Goal: Find specific page/section: Find specific page/section

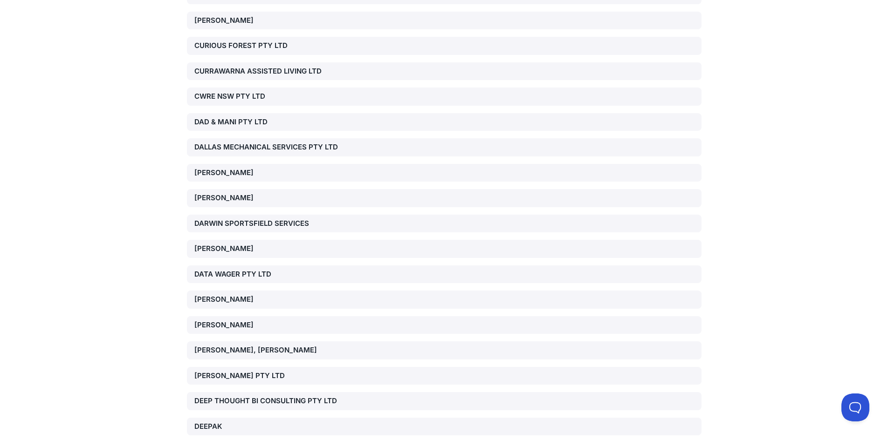
scroll to position [6274, 0]
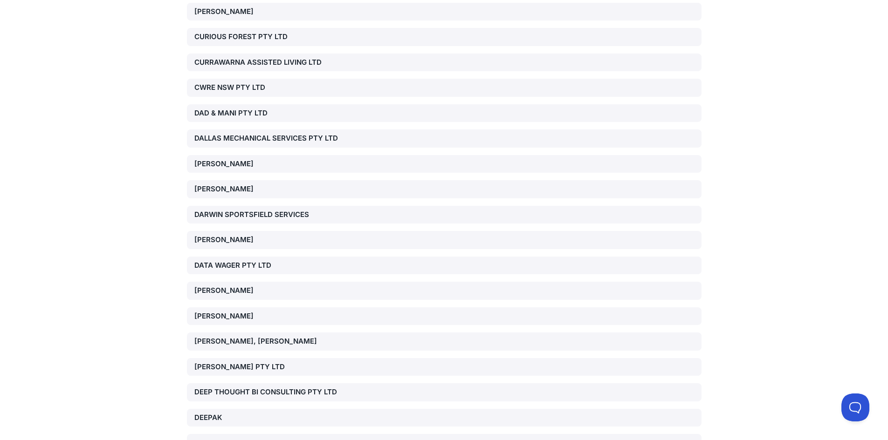
click at [234, 260] on div "DATA WAGER PTY LTD" at bounding box center [276, 265] width 164 height 11
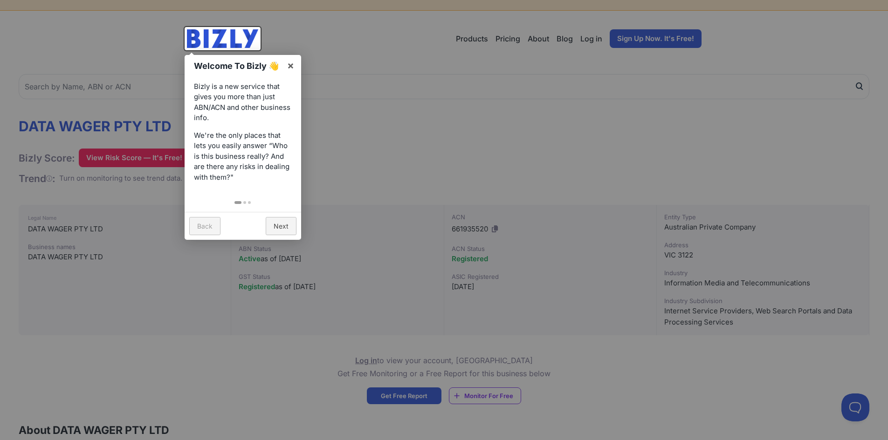
scroll to position [31, 0]
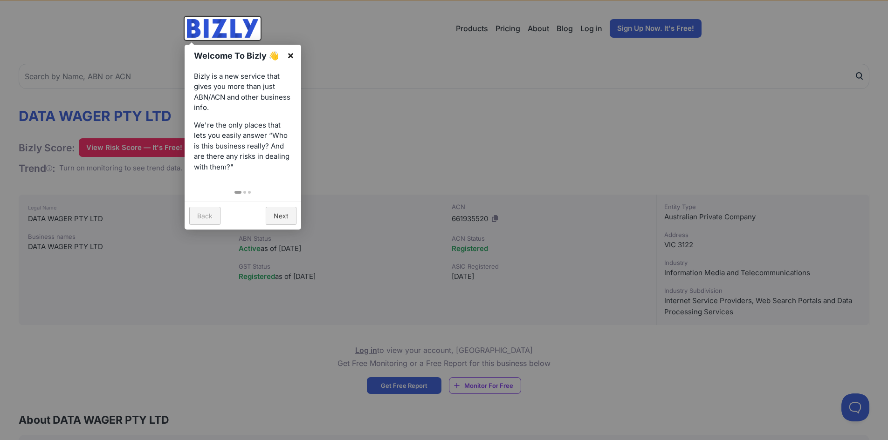
click at [292, 55] on link "×" at bounding box center [290, 55] width 21 height 21
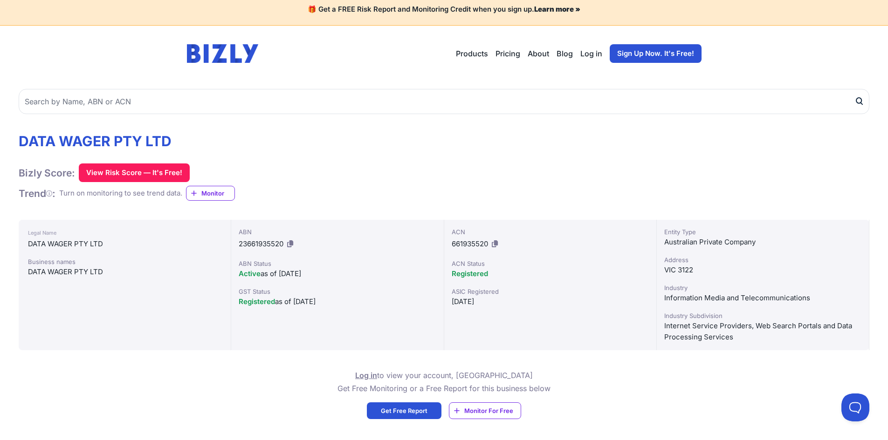
scroll to position [0, 0]
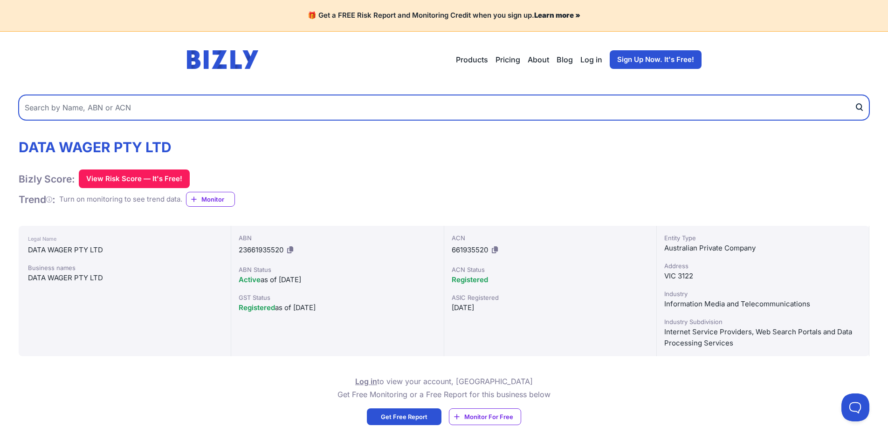
click at [130, 112] on input "text" at bounding box center [444, 107] width 850 height 25
type input "crownsport"
click at [854, 95] on button "submit" at bounding box center [861, 107] width 15 height 25
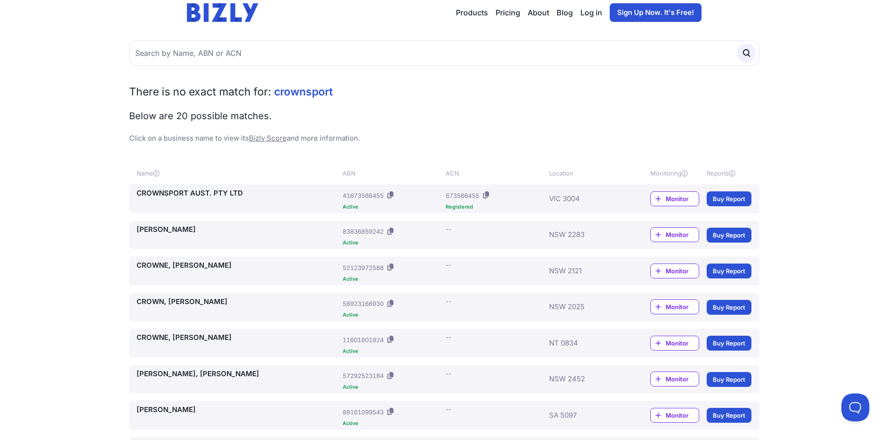
scroll to position [47, 0]
click at [208, 191] on link "CROWNSPORT AUST. PTY LTD" at bounding box center [238, 194] width 203 height 11
